Goal: Entertainment & Leisure: Consume media (video, audio)

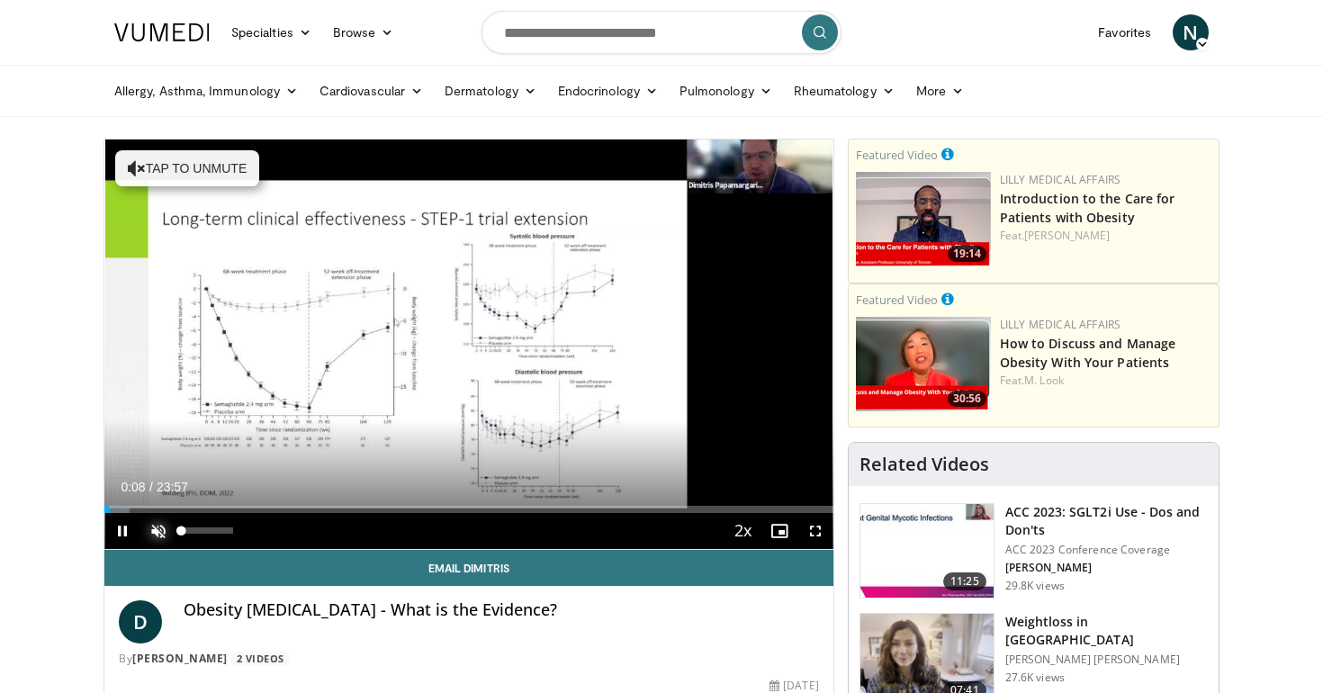
click at [155, 534] on span "Video Player" at bounding box center [158, 531] width 36 height 36
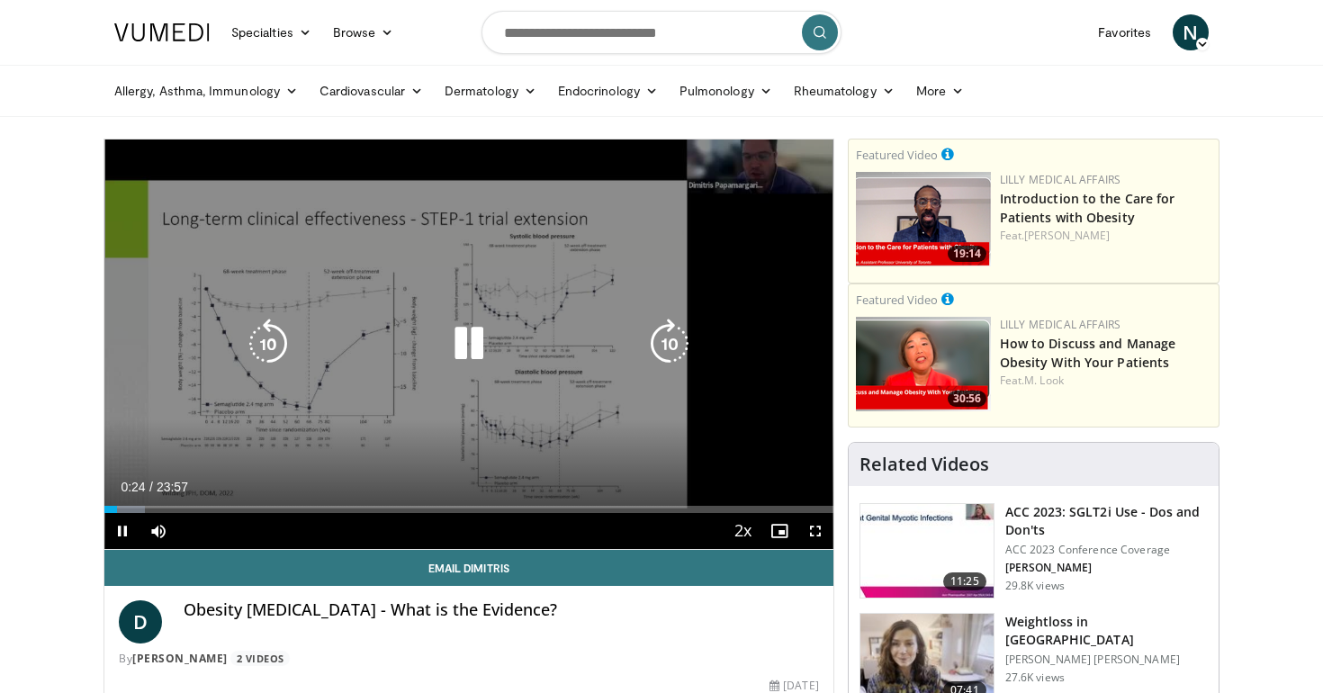
click at [687, 333] on icon "Video Player" at bounding box center [670, 344] width 50 height 50
click at [685, 333] on icon "Video Player" at bounding box center [670, 344] width 50 height 50
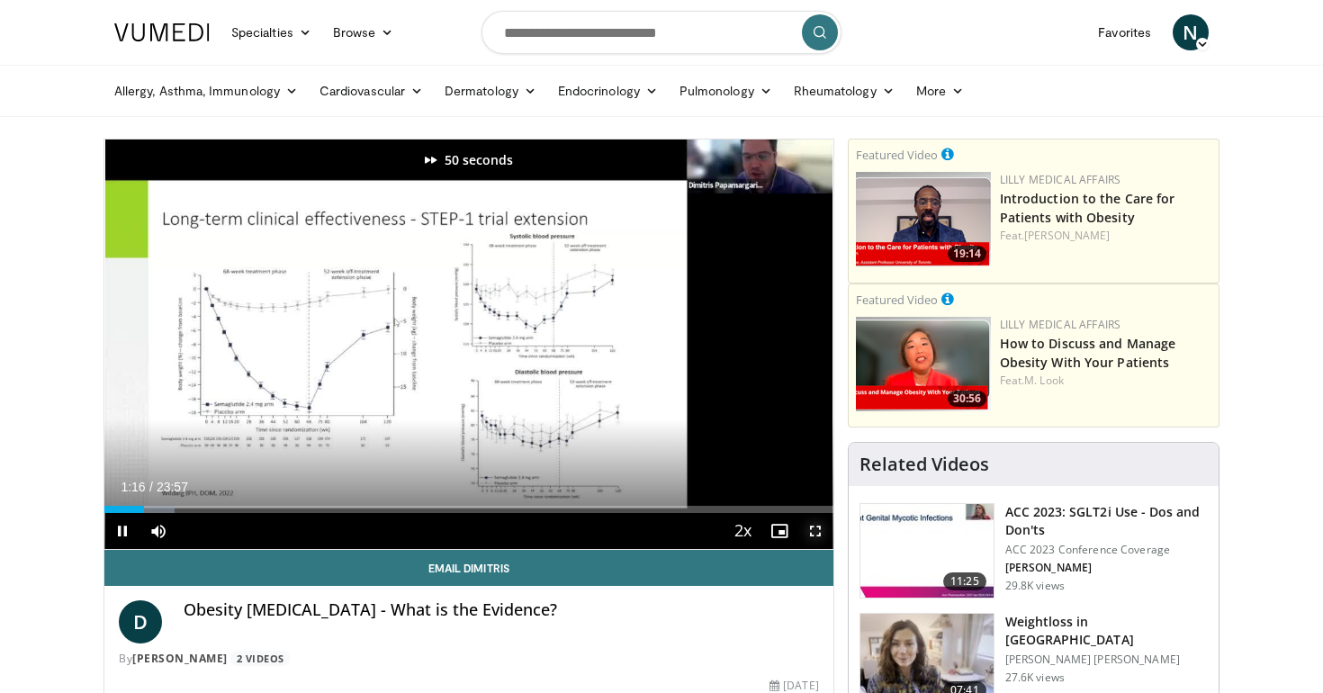
click at [816, 525] on span "Video Player" at bounding box center [816, 531] width 36 height 36
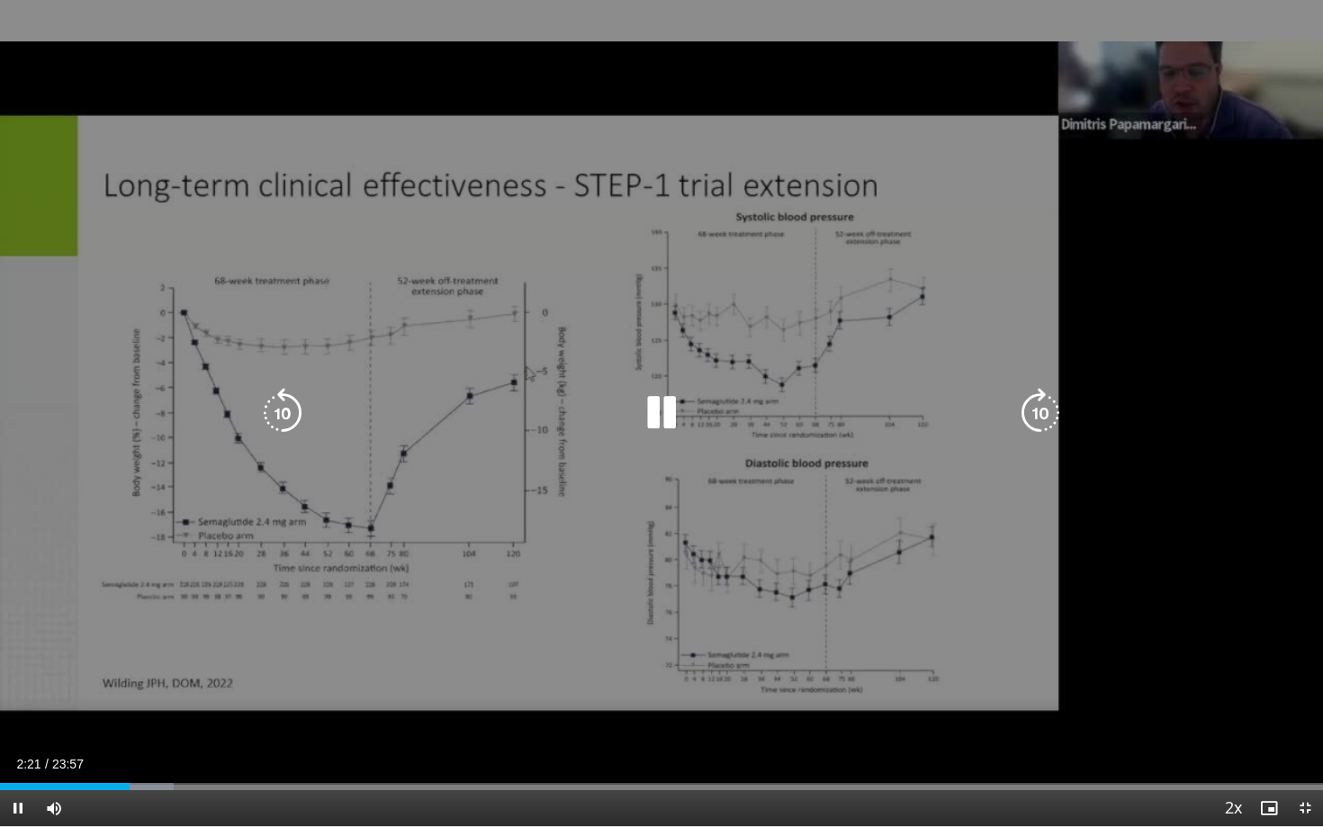
click at [1044, 417] on icon "Video Player" at bounding box center [1040, 413] width 50 height 50
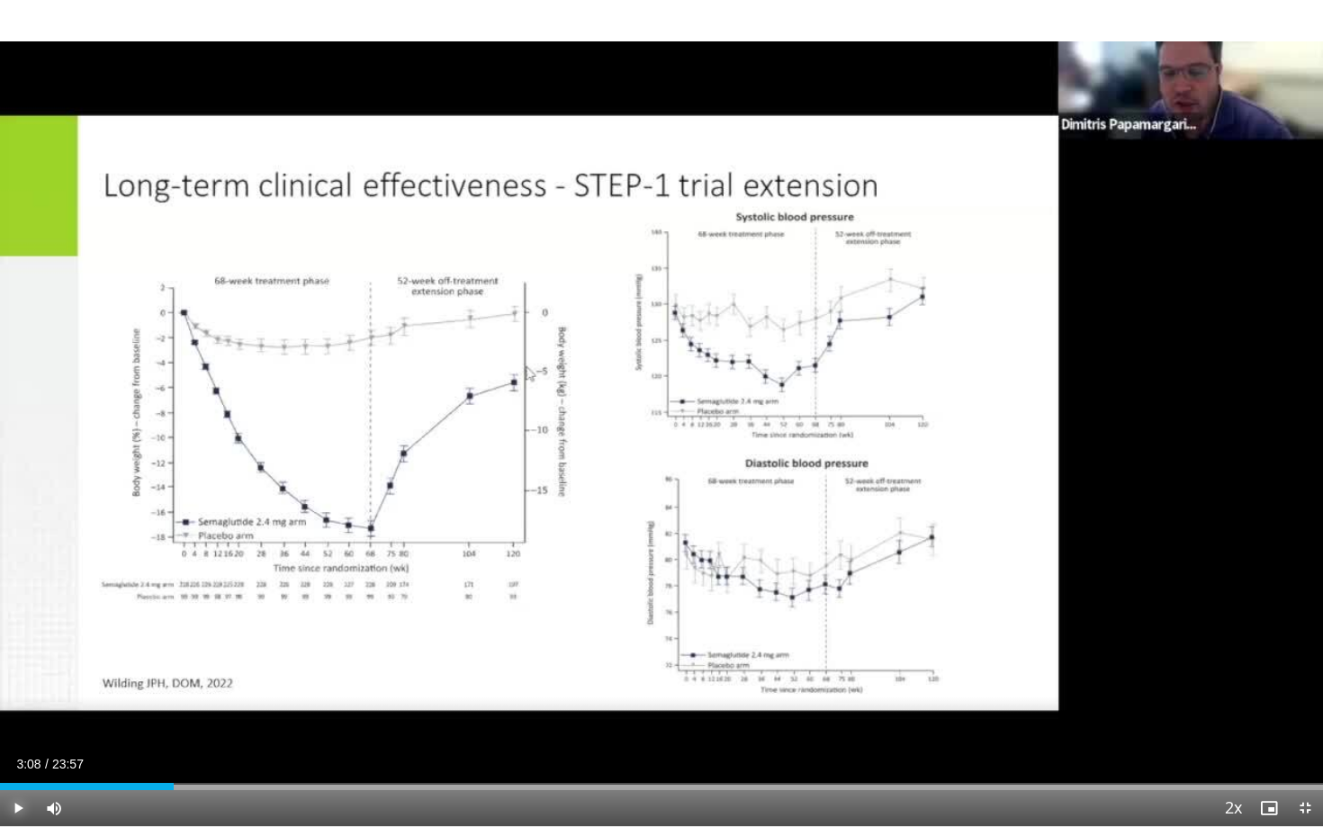
click at [20, 692] on span "Video Player" at bounding box center [18, 808] width 36 height 36
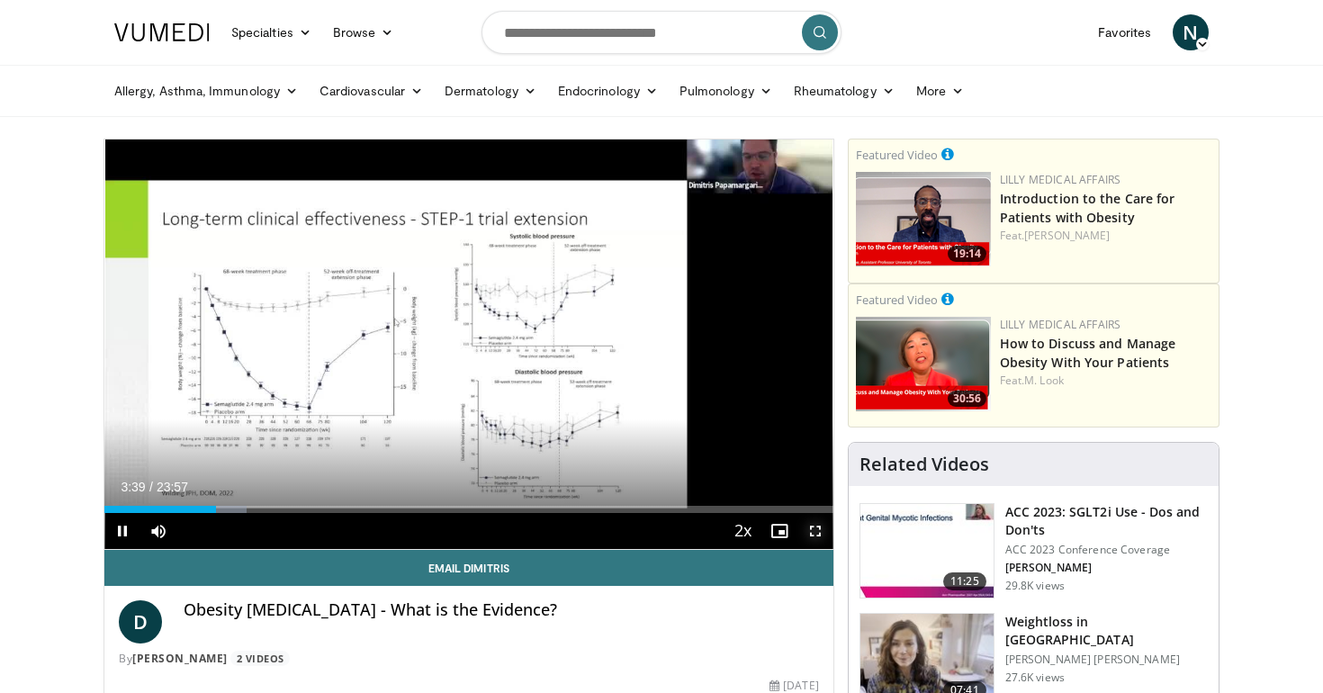
click at [817, 524] on span "Video Player" at bounding box center [816, 531] width 36 height 36
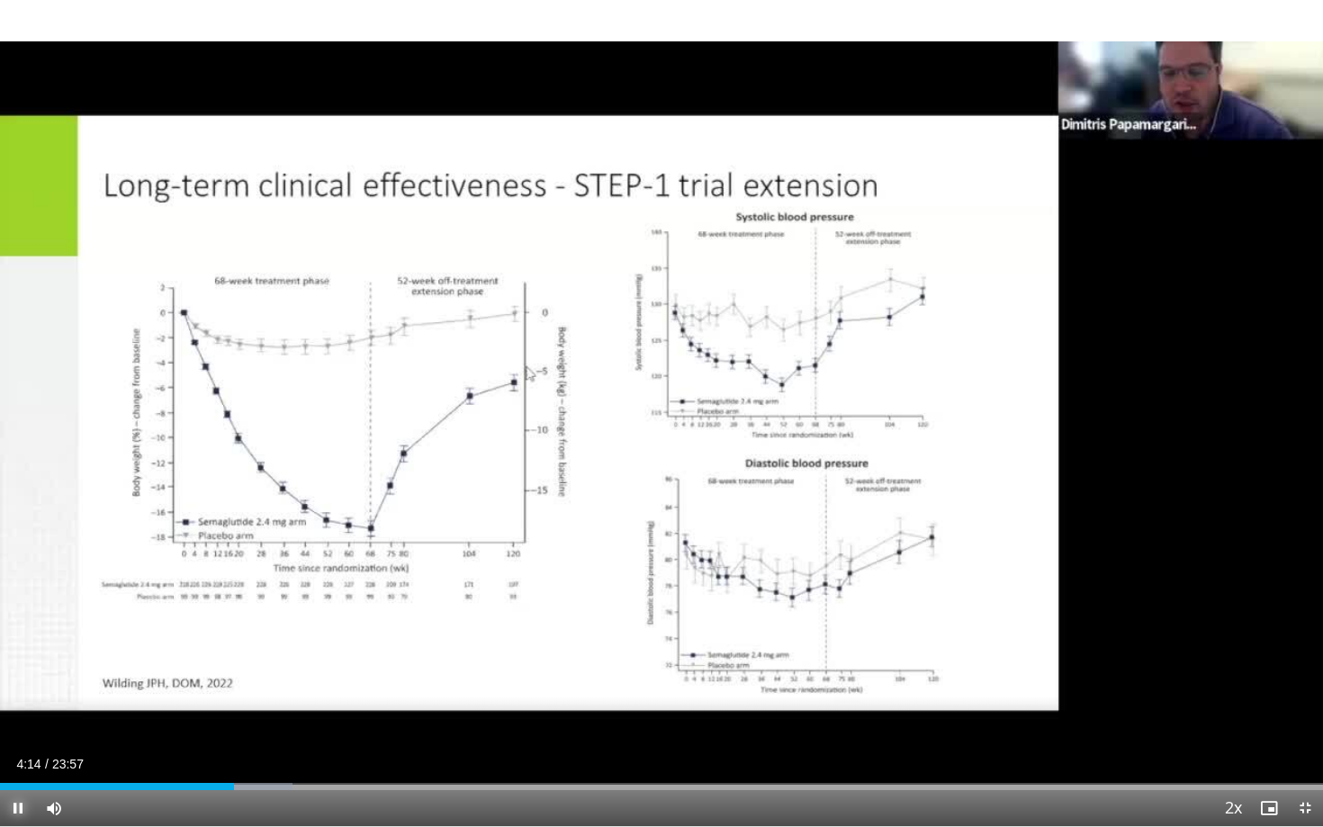
click at [19, 692] on span "Video Player" at bounding box center [18, 808] width 36 height 36
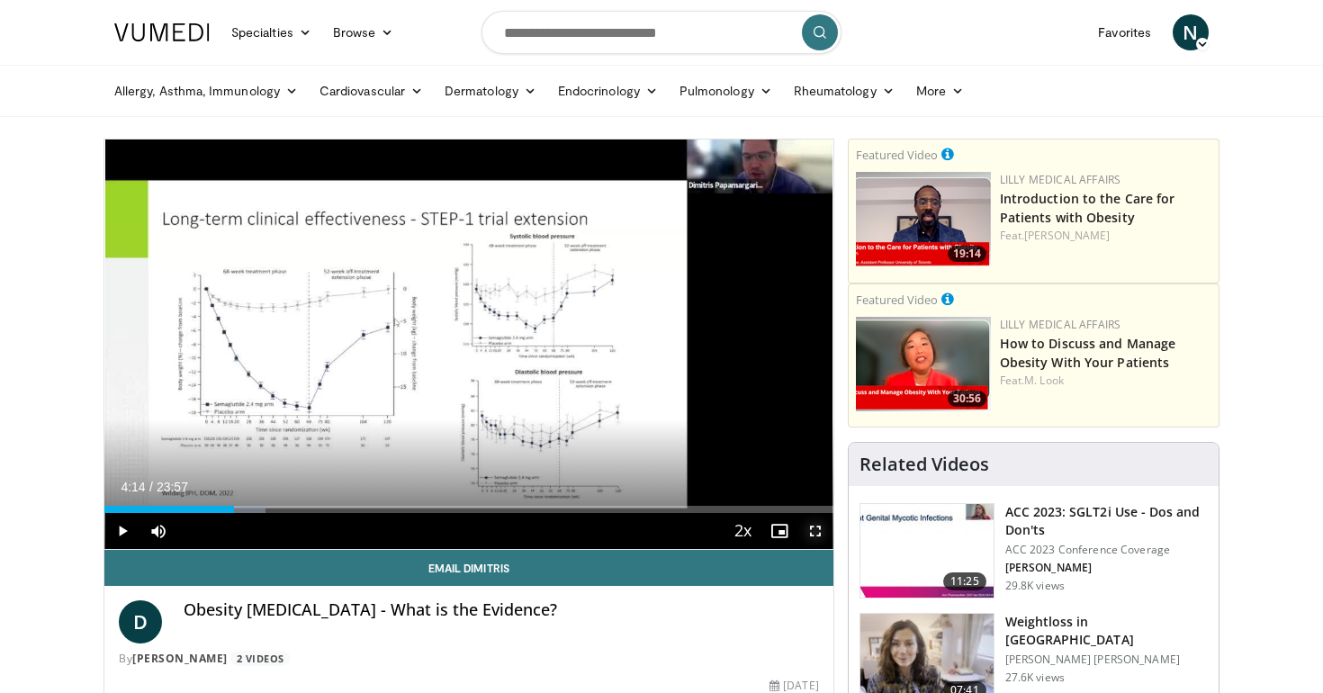
click at [815, 533] on span "Video Player" at bounding box center [816, 531] width 36 height 36
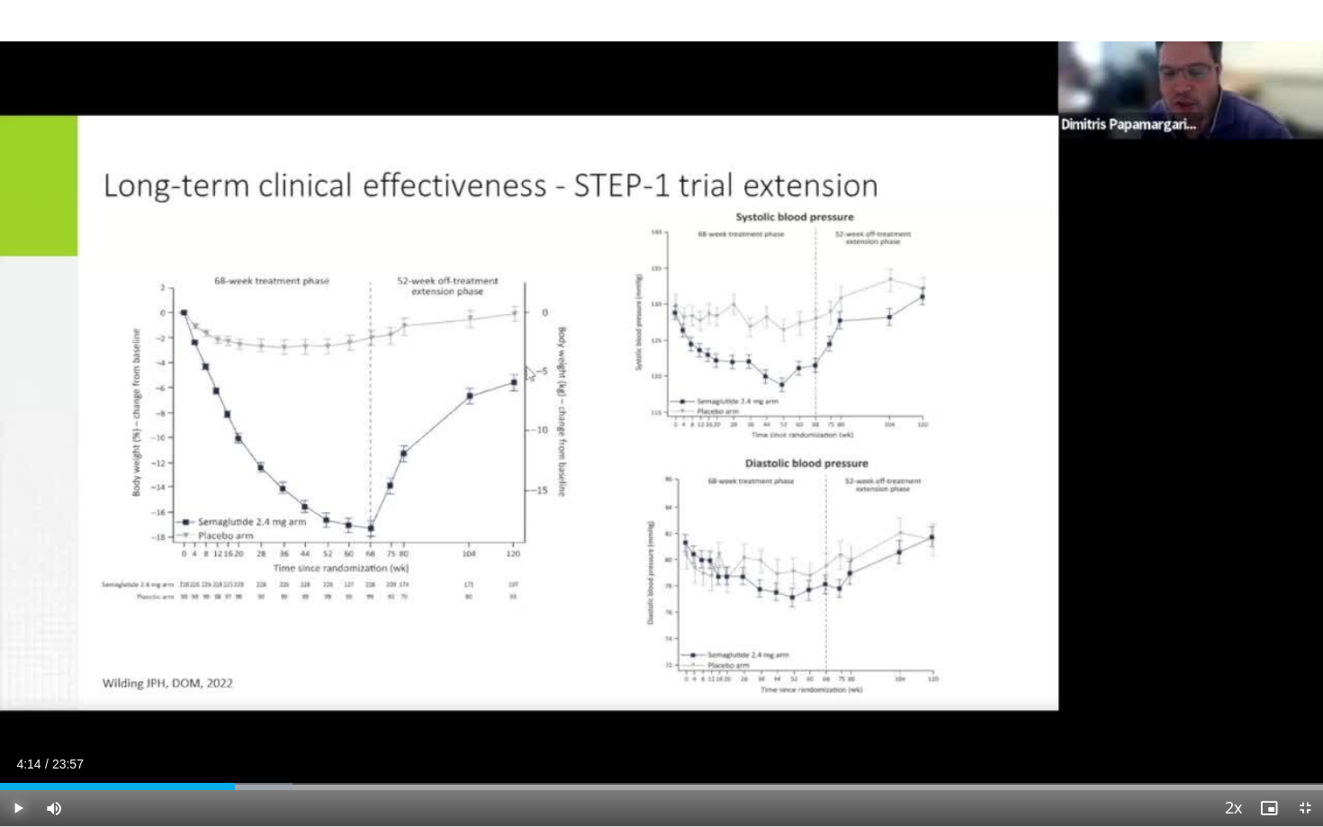
click at [9, 692] on span "Video Player" at bounding box center [18, 808] width 36 height 36
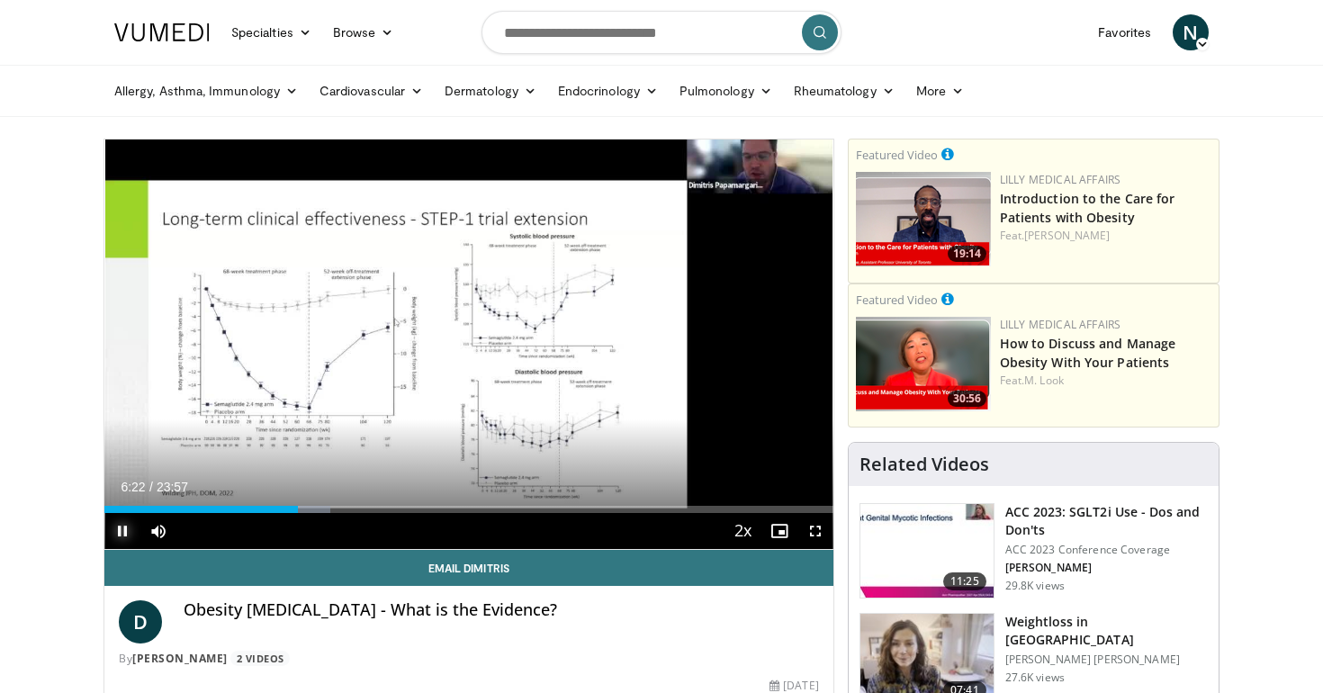
click at [120, 534] on span "Video Player" at bounding box center [122, 531] width 36 height 36
click at [125, 529] on span "Video Player" at bounding box center [122, 531] width 36 height 36
